Goal: Navigation & Orientation: Find specific page/section

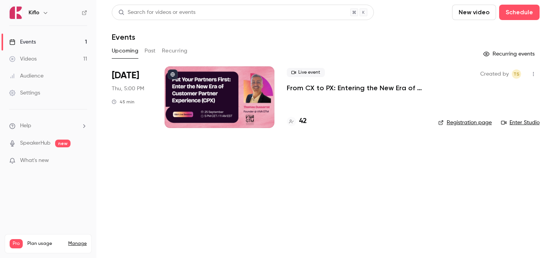
click at [70, 52] on link "Videos 11" at bounding box center [48, 58] width 96 height 17
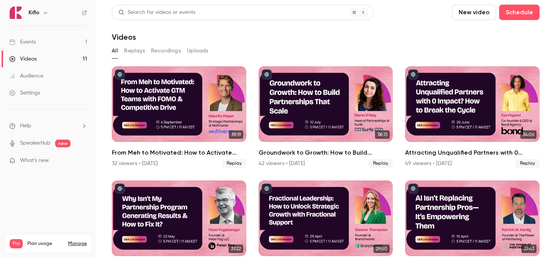
click at [71, 37] on link "Events 1" at bounding box center [48, 42] width 96 height 17
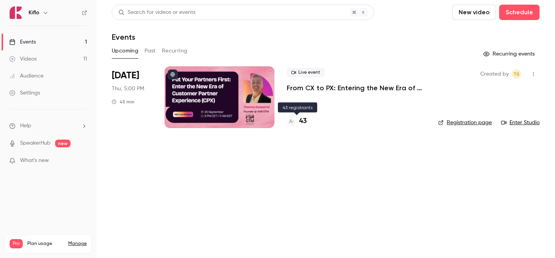
click at [301, 124] on h4 "43" at bounding box center [303, 121] width 8 height 10
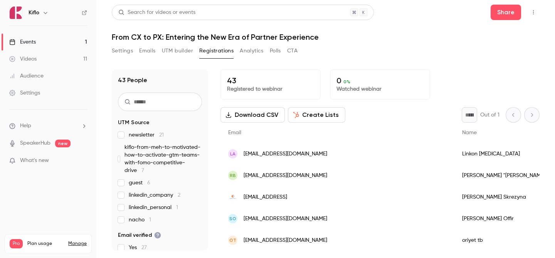
scroll to position [821, 0]
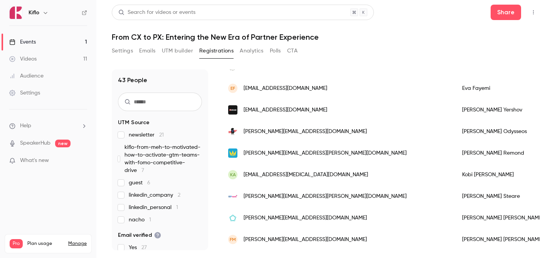
click at [63, 38] on link "Events 1" at bounding box center [48, 42] width 96 height 17
